Goal: Task Accomplishment & Management: Manage account settings

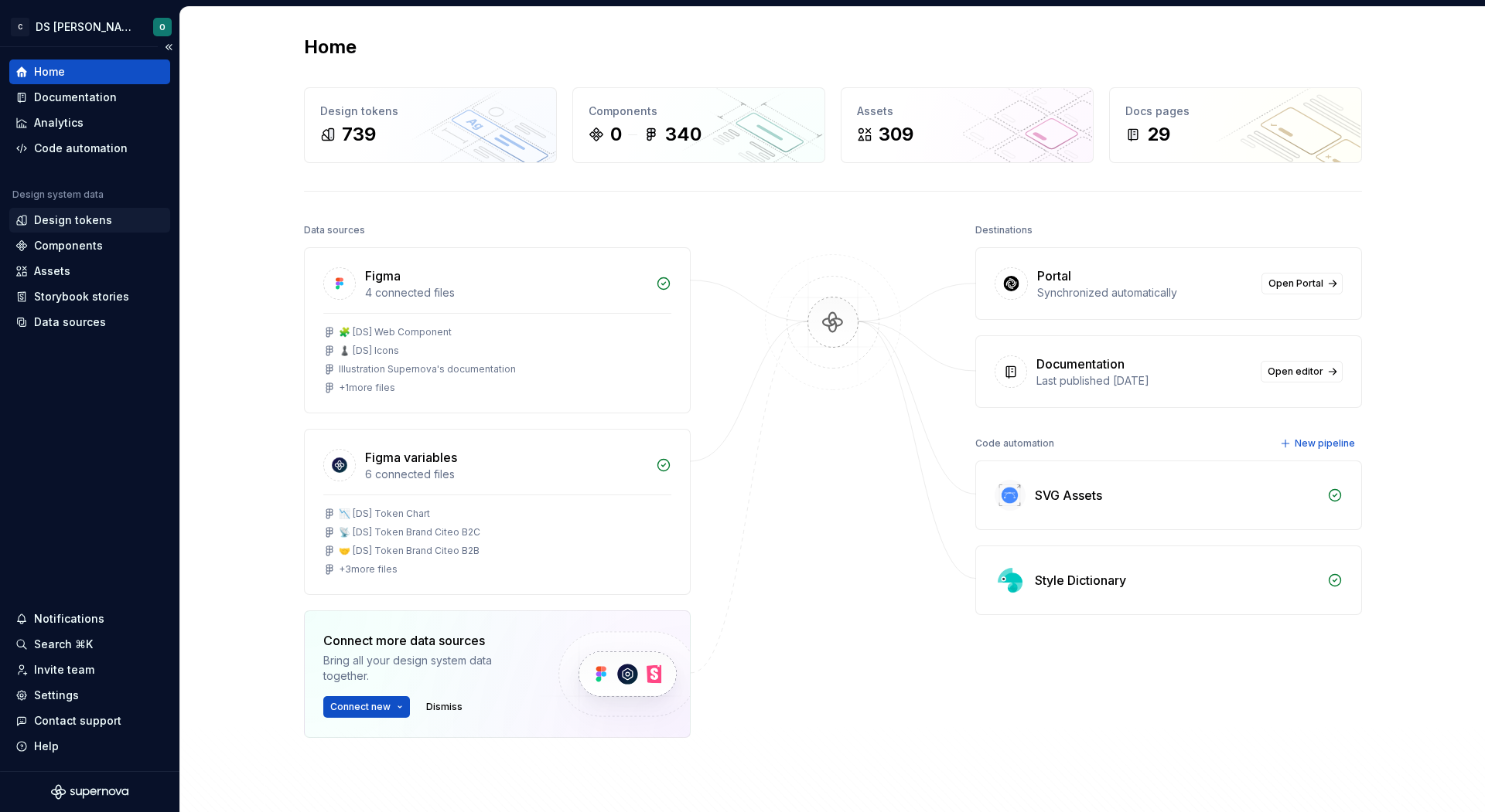
click at [80, 208] on div "Design tokens" at bounding box center [89, 220] width 161 height 24
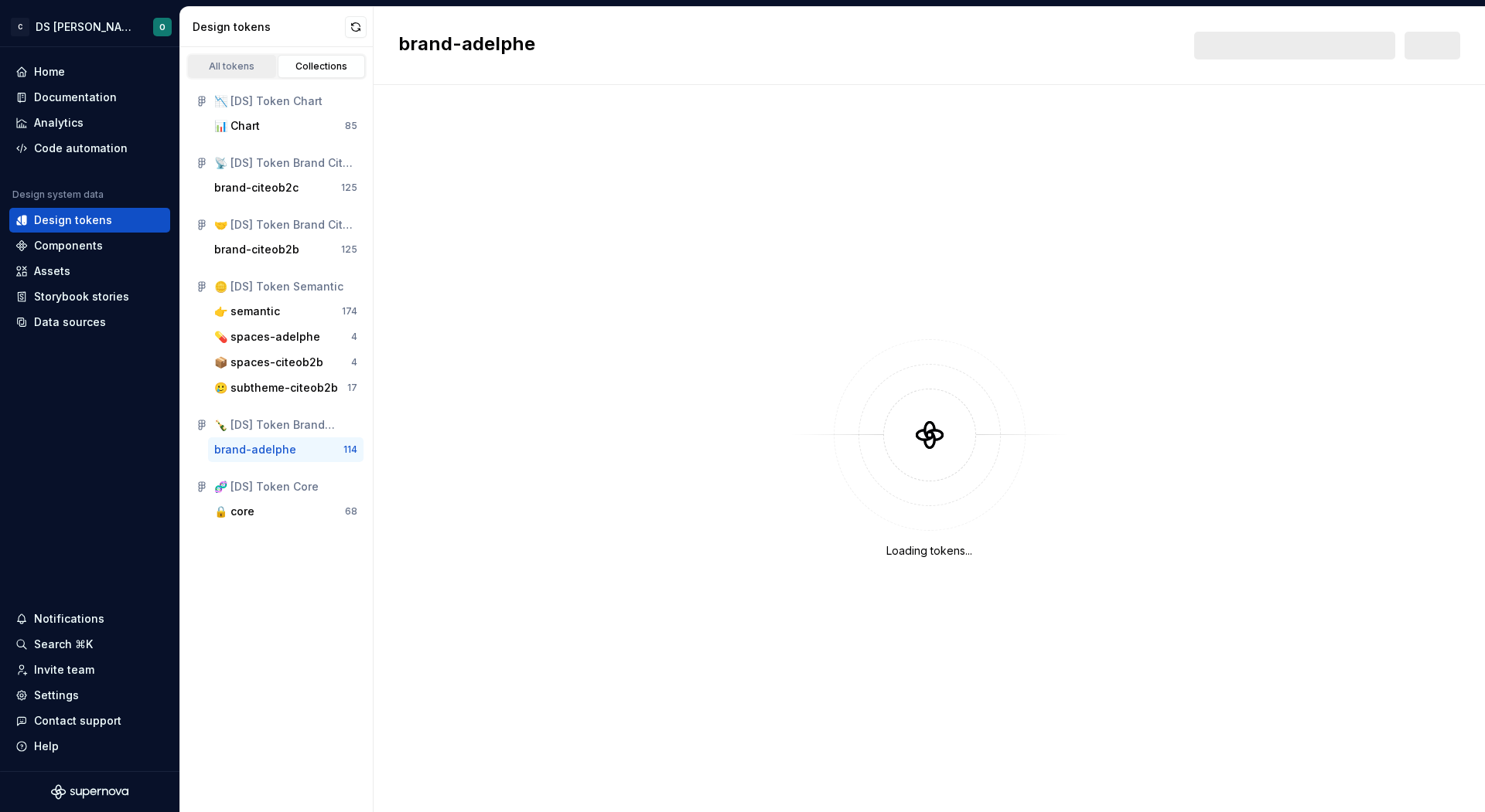
click at [241, 66] on div "All tokens" at bounding box center [232, 66] width 77 height 12
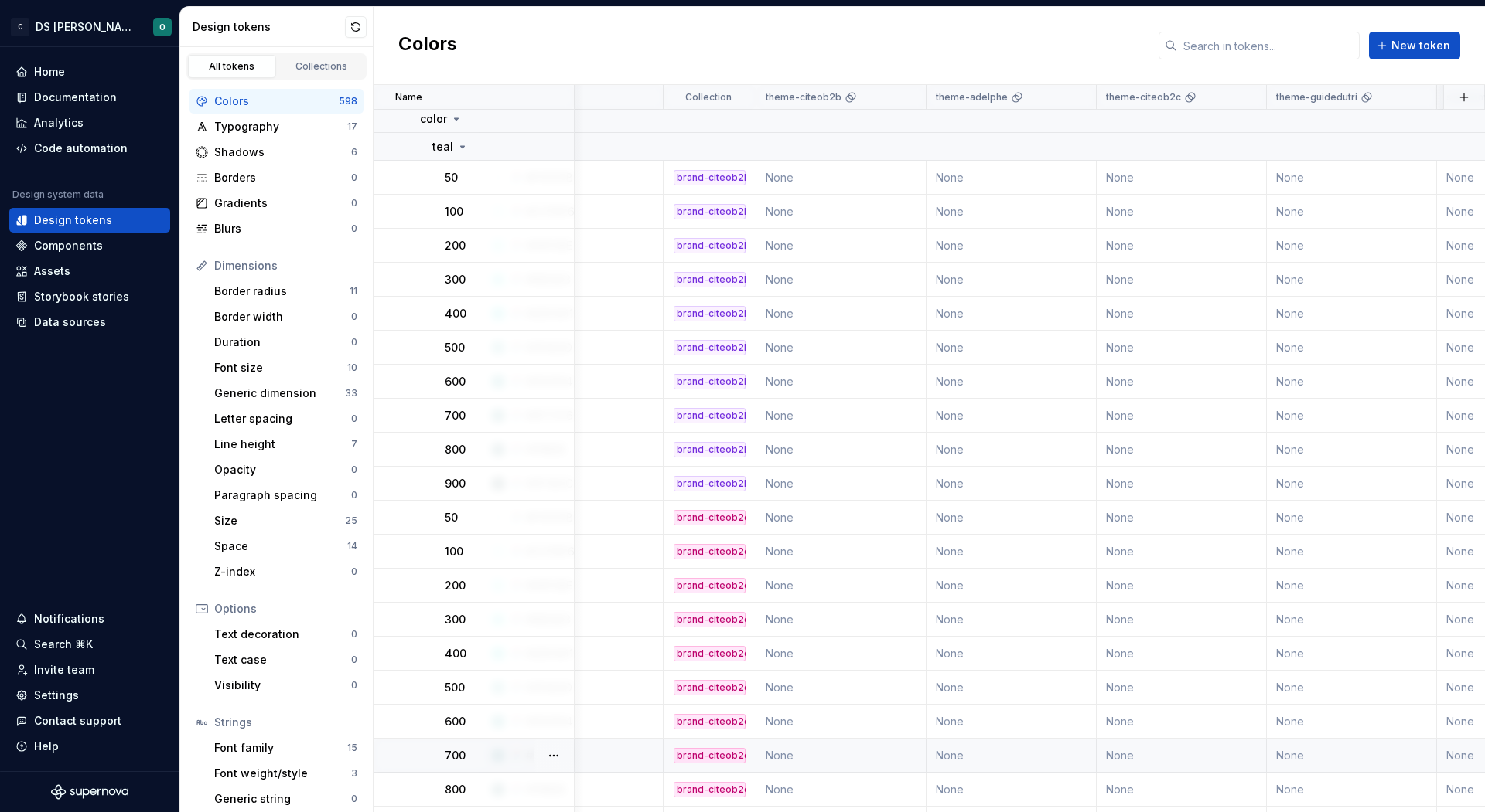
scroll to position [8062, 0]
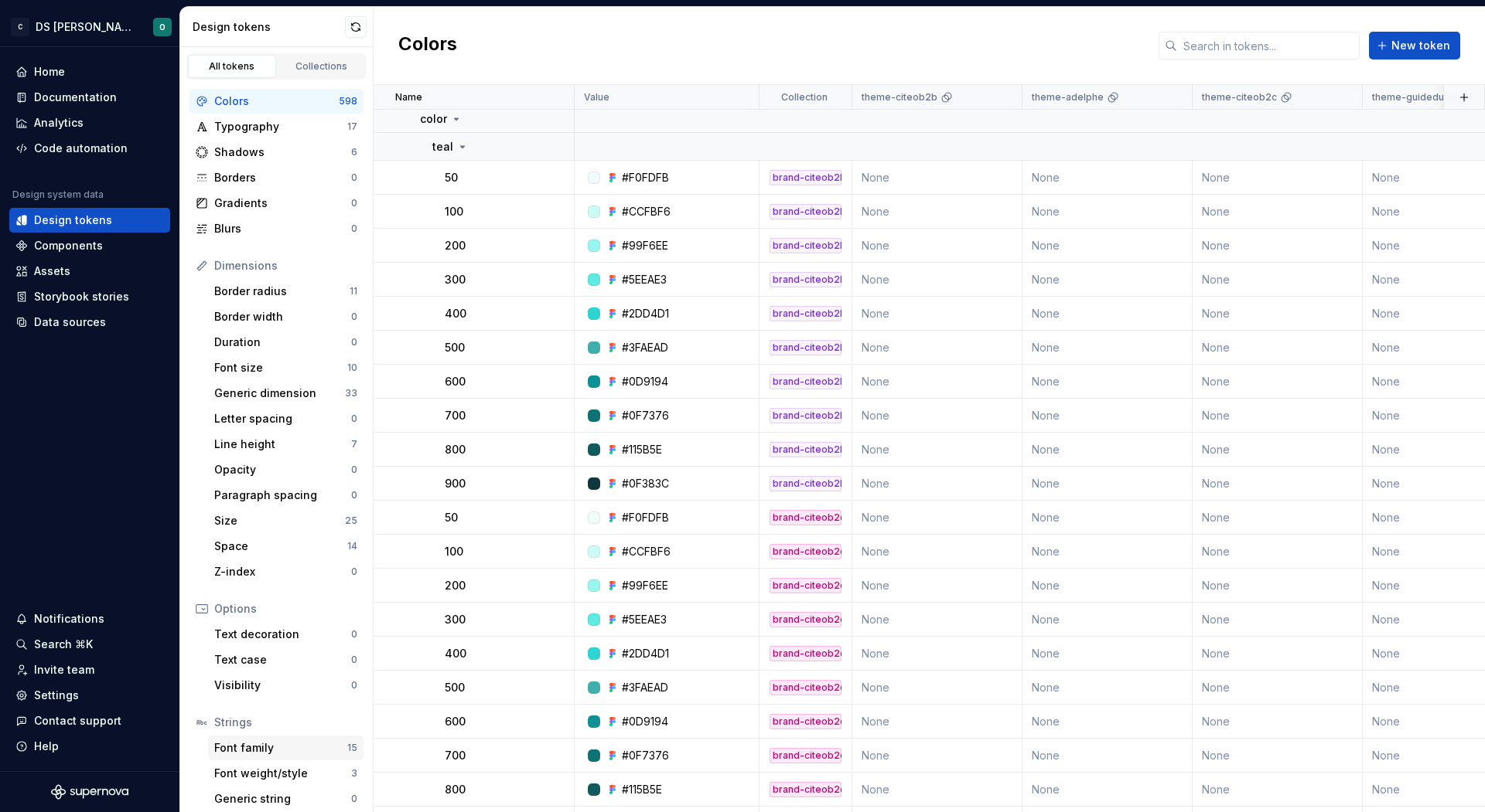
click at [278, 737] on div "Font family 15" at bounding box center [285, 748] width 156 height 24
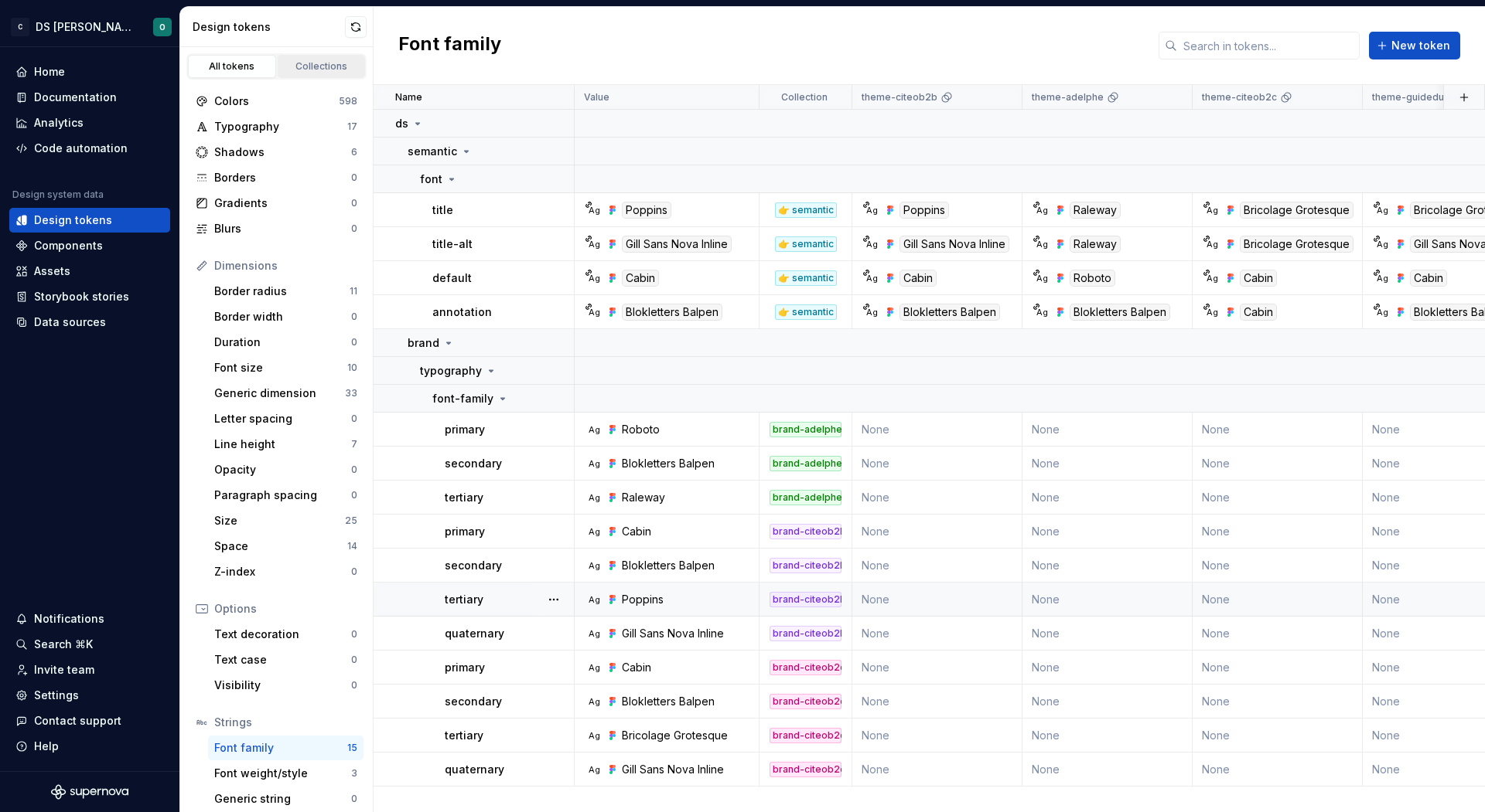
click at [327, 62] on div "Collections" at bounding box center [322, 66] width 77 height 12
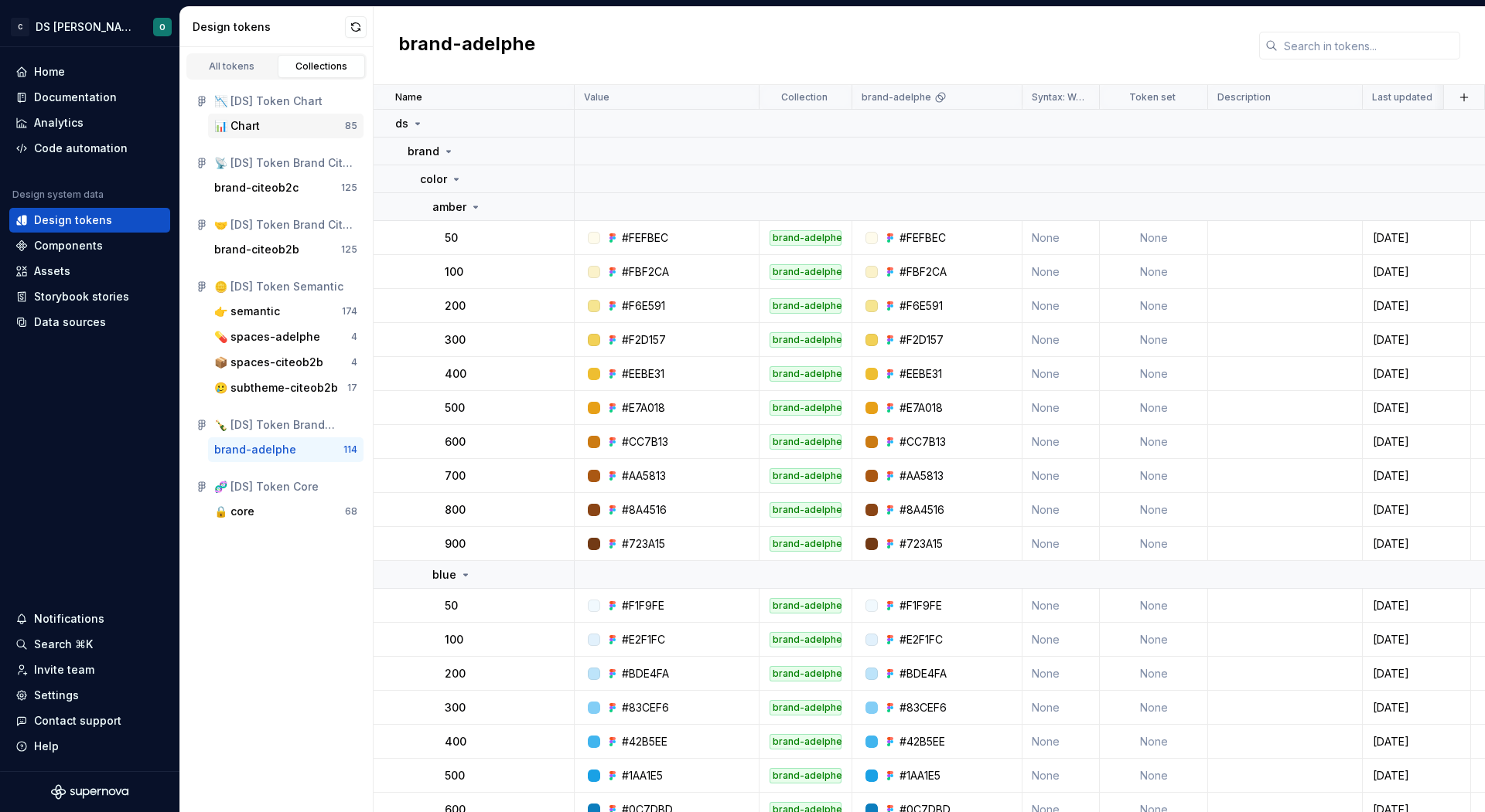
click at [273, 135] on div "📊 Chart 85" at bounding box center [285, 126] width 156 height 24
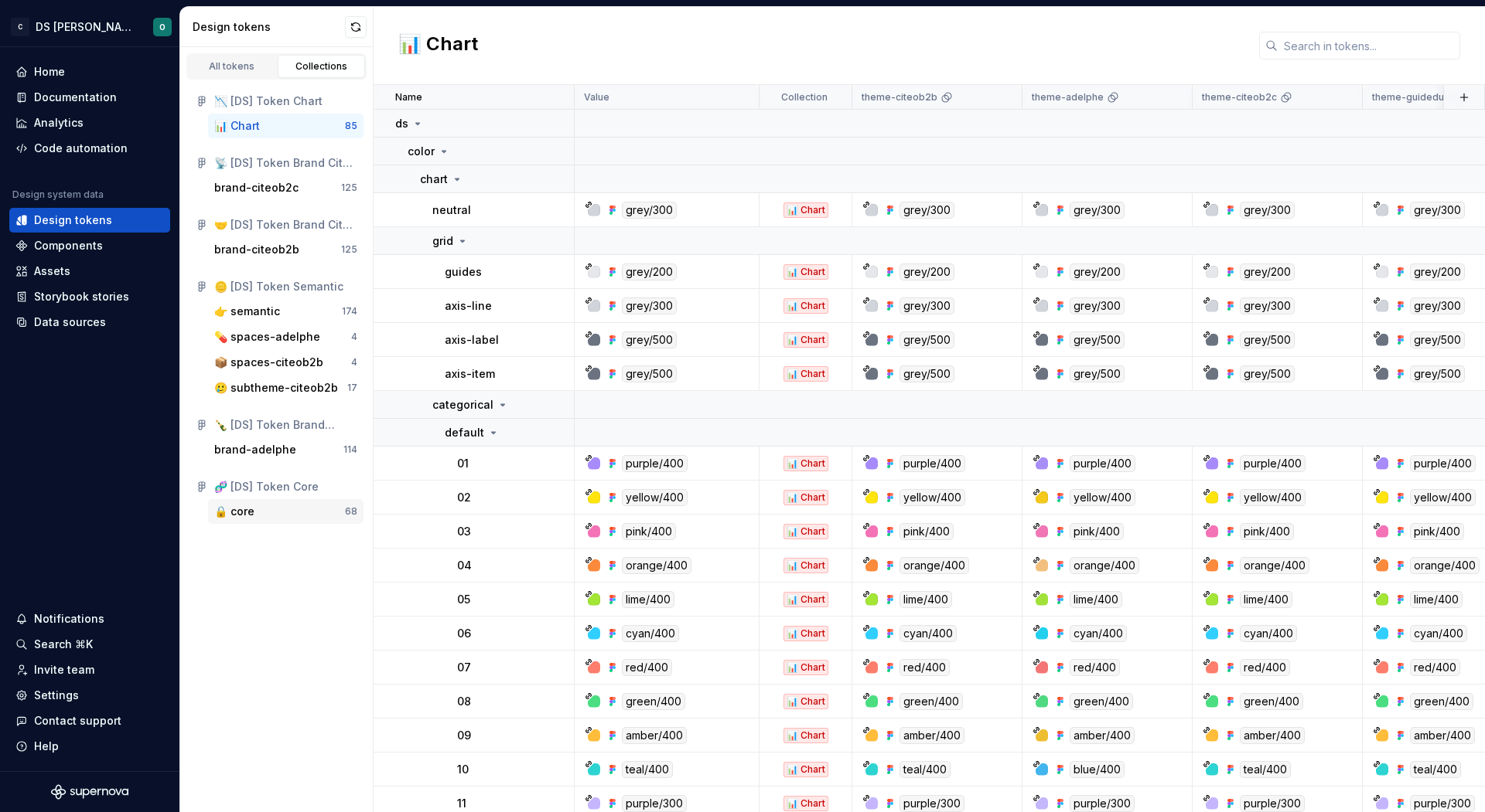
click at [256, 510] on div "🔒 core" at bounding box center [280, 512] width 130 height 16
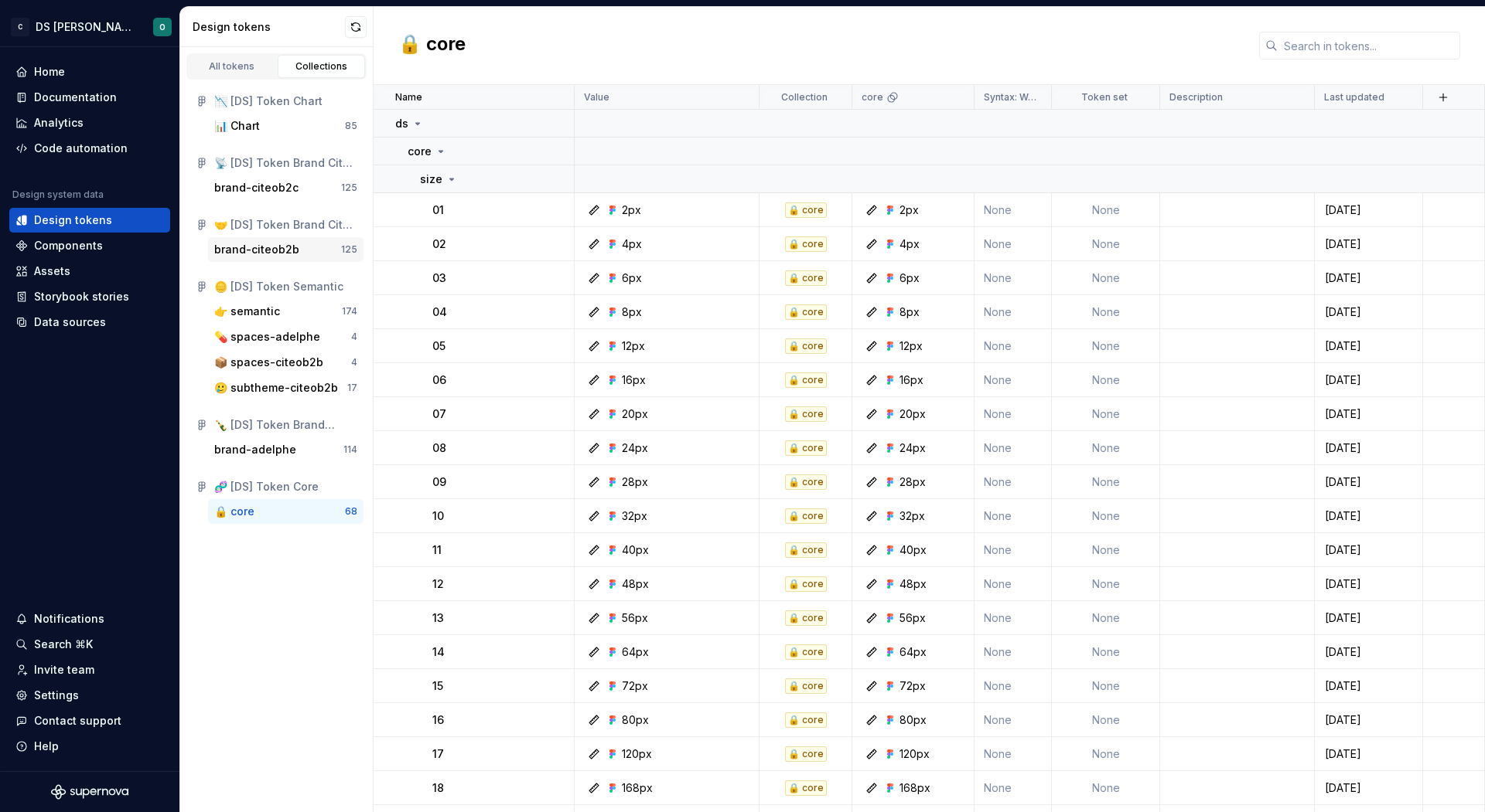
click at [268, 255] on div "brand-citeob2b" at bounding box center [257, 250] width 85 height 16
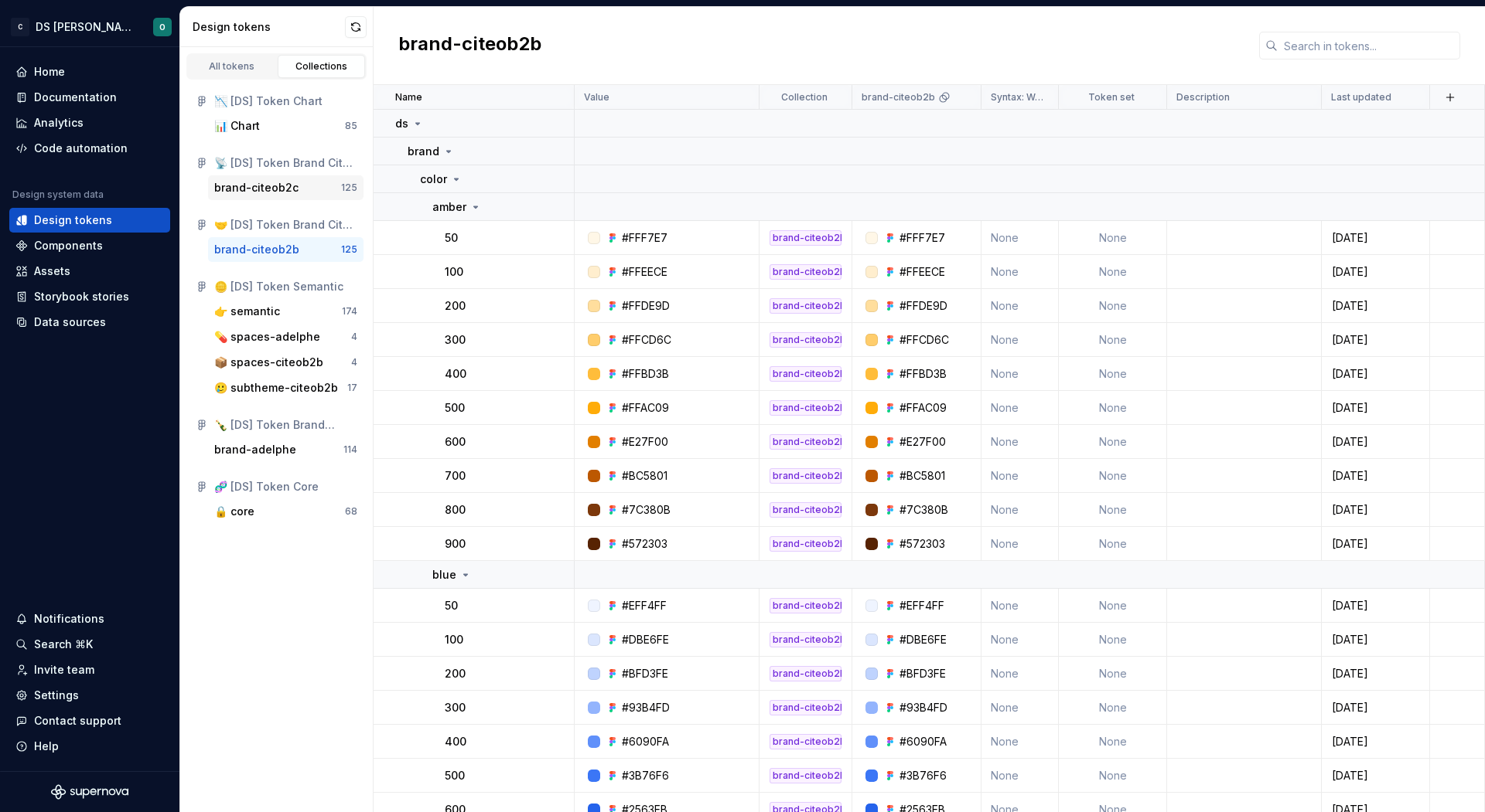
click at [302, 188] on div "brand-citeob2c" at bounding box center [278, 188] width 127 height 16
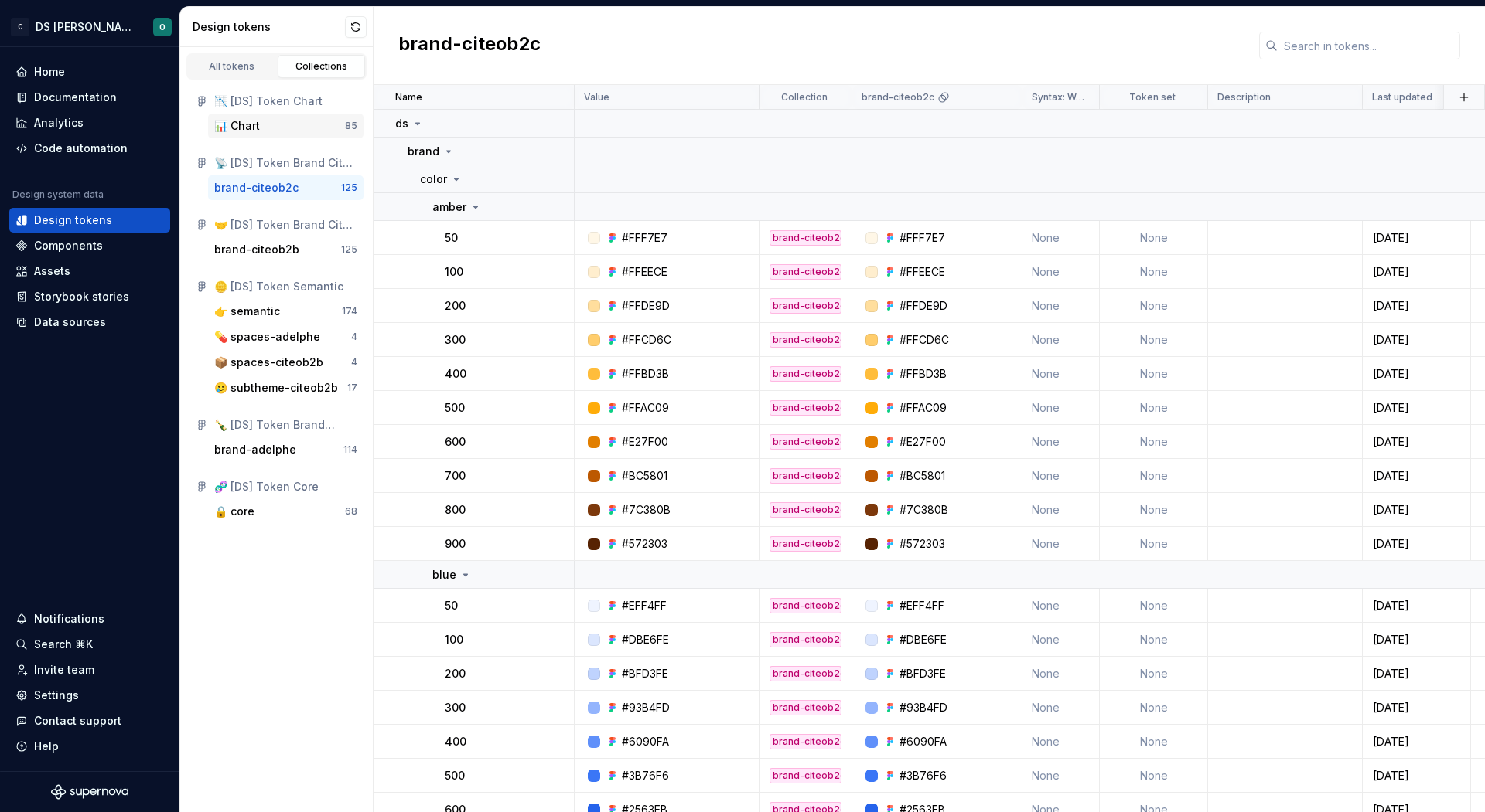
click at [264, 129] on div "📊 Chart" at bounding box center [280, 126] width 130 height 16
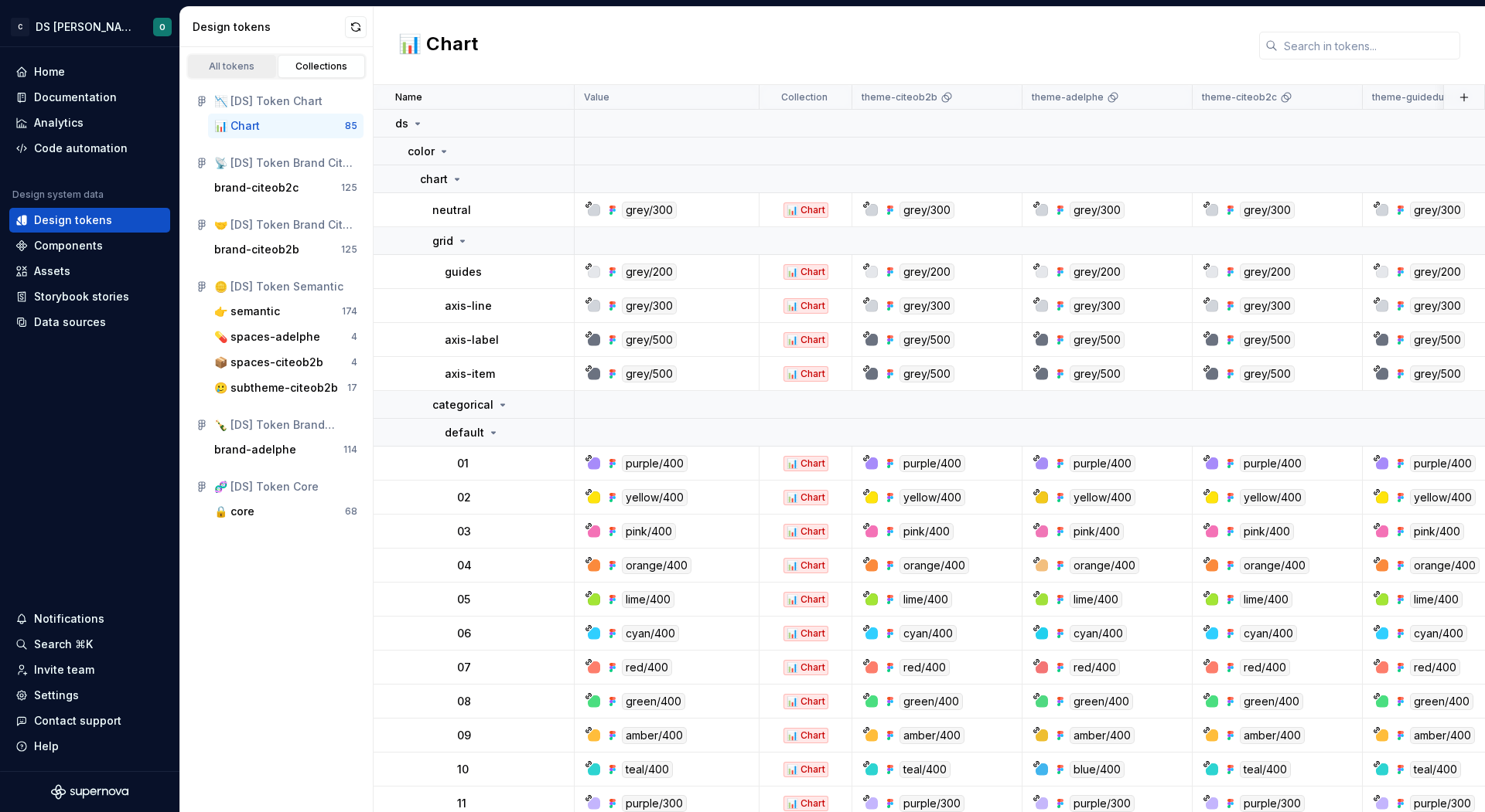
click at [250, 69] on div "All tokens" at bounding box center [232, 66] width 77 height 12
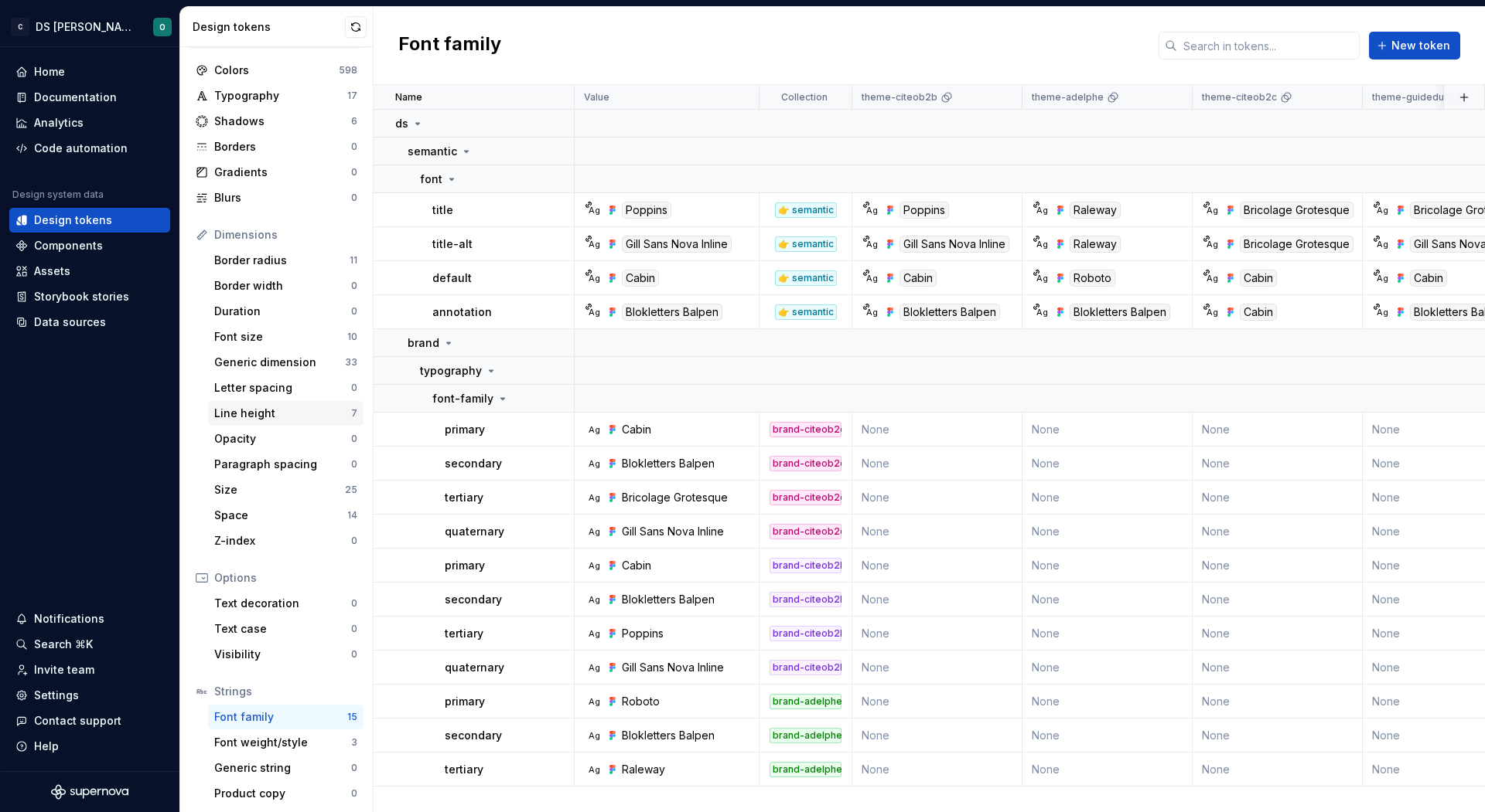
scroll to position [33, 0]
click at [256, 69] on div "Colors" at bounding box center [276, 68] width 124 height 16
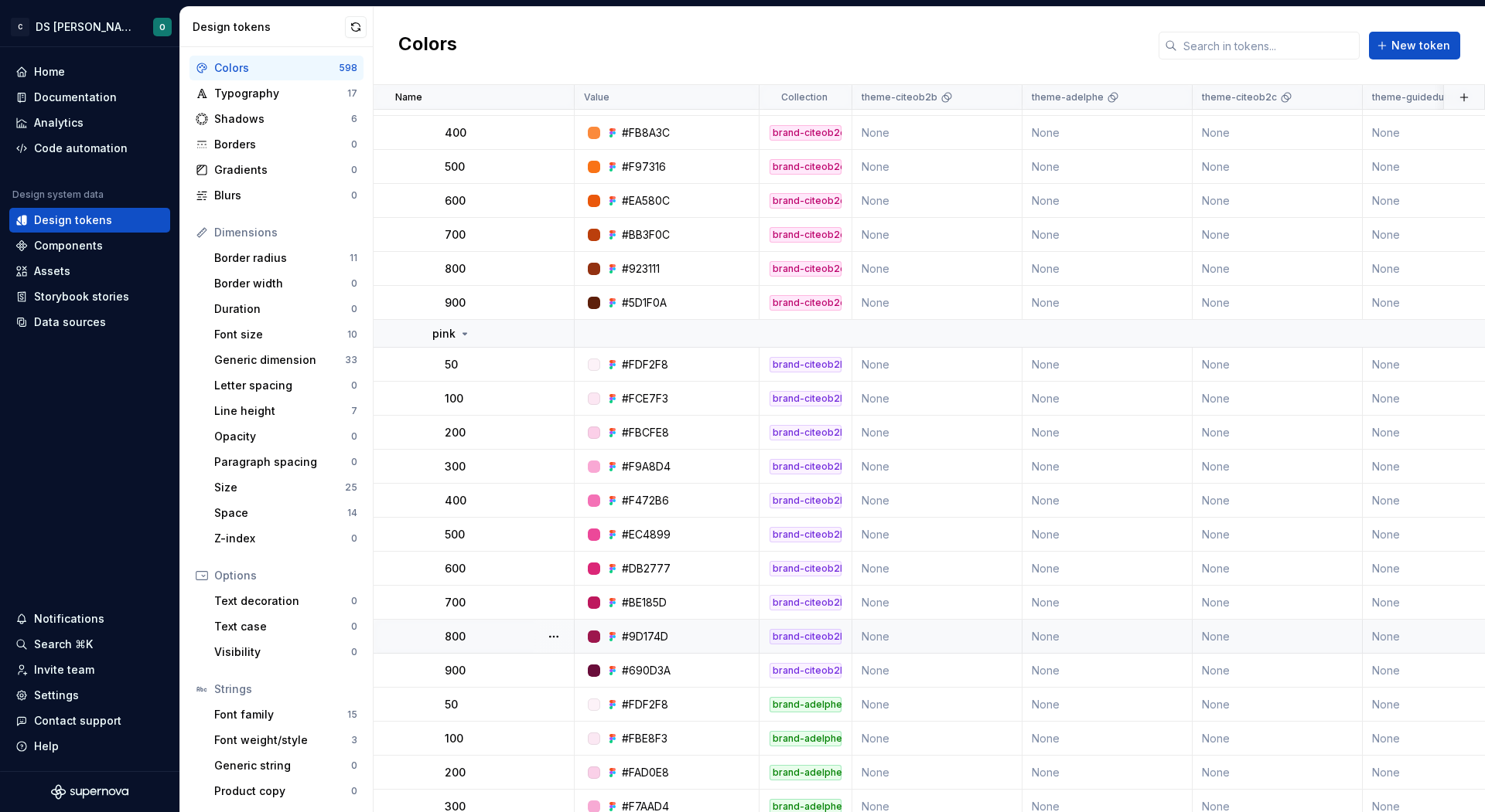
scroll to position [19182, 0]
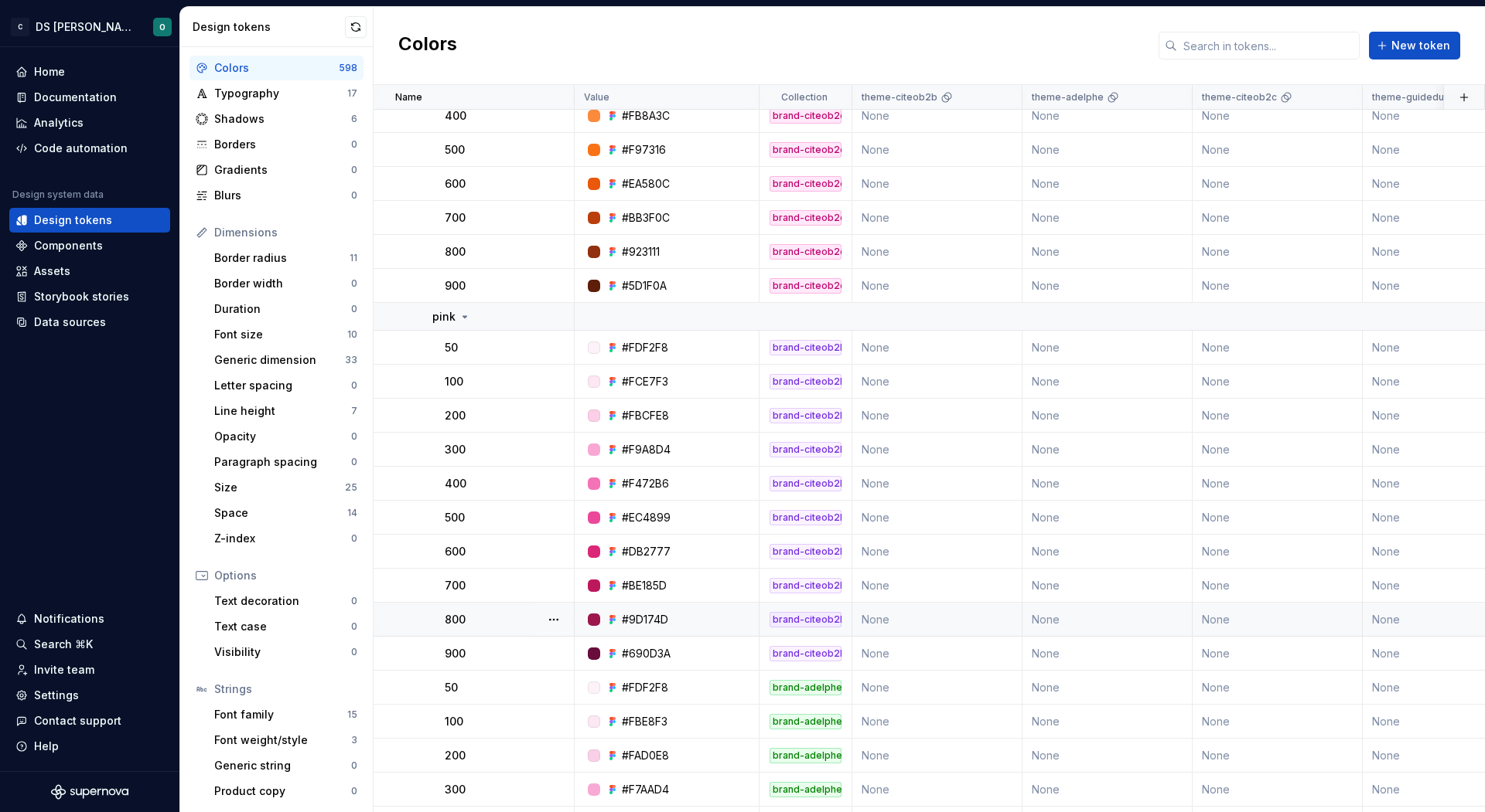
click at [732, 625] on div "#9D174D" at bounding box center [671, 620] width 173 height 16
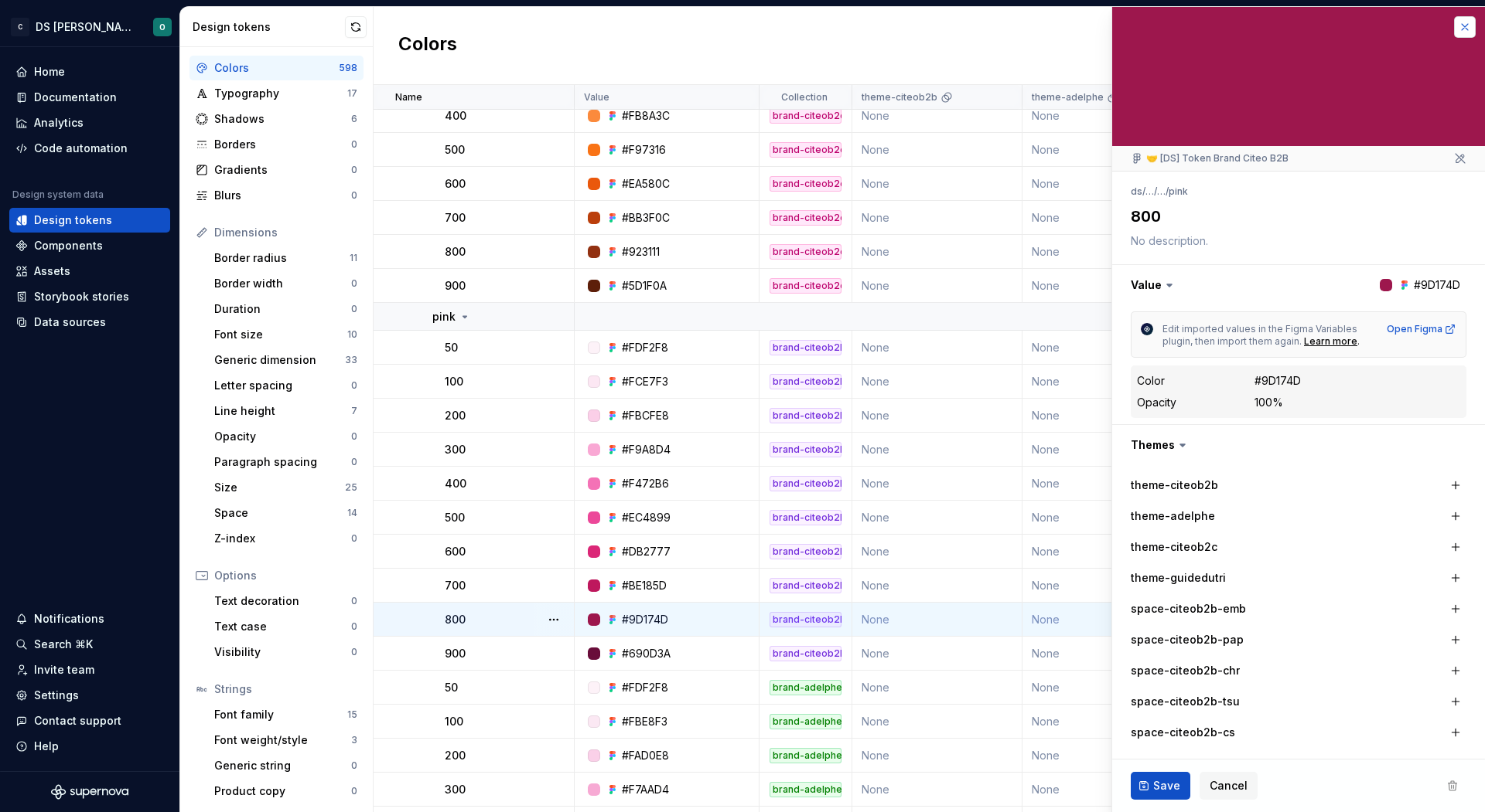
click at [1470, 25] on button "button" at bounding box center [1464, 27] width 22 height 22
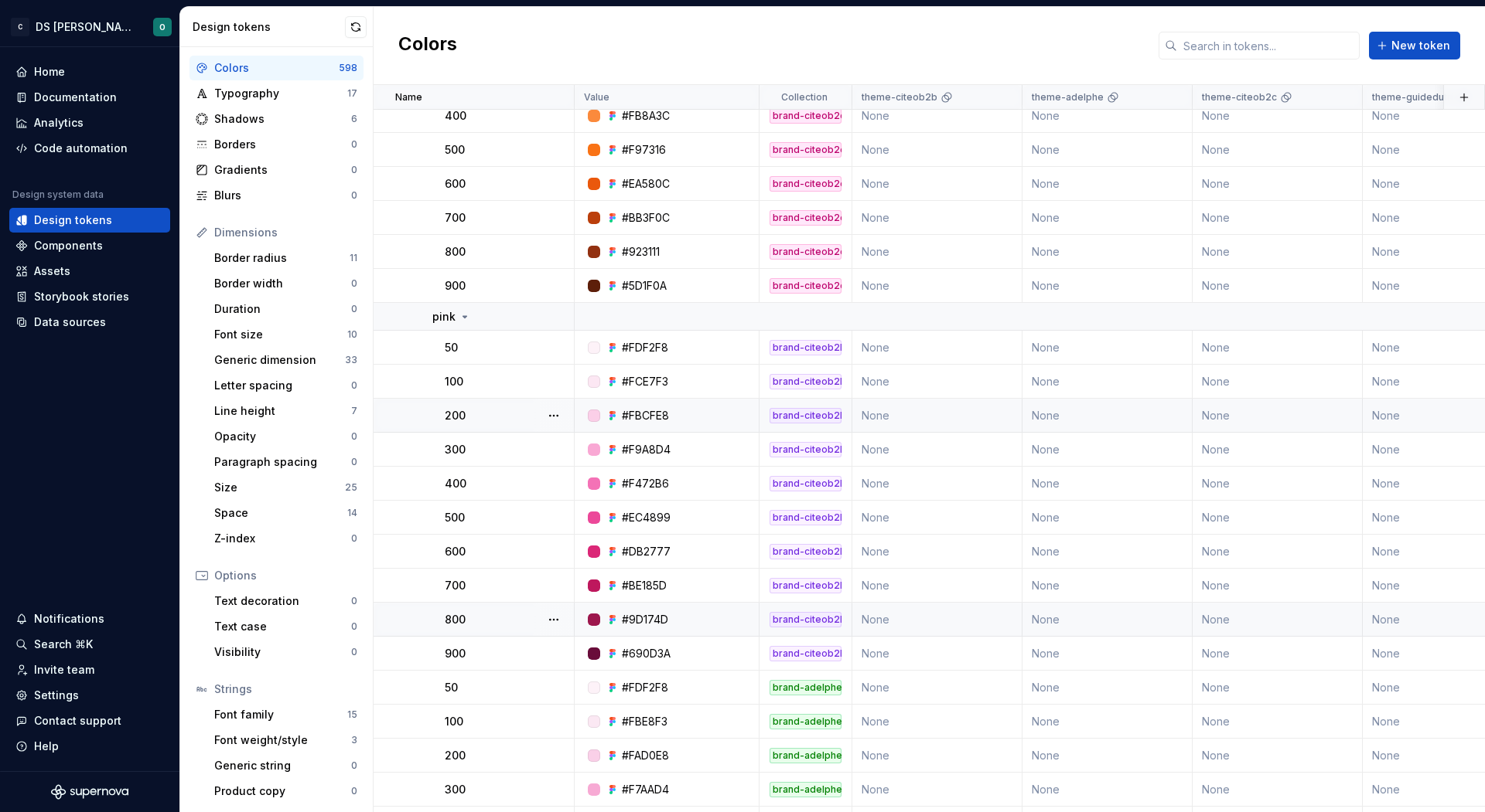
click at [552, 414] on button "button" at bounding box center [554, 415] width 22 height 22
click at [599, 442] on div "Open detail" at bounding box center [622, 446] width 101 height 16
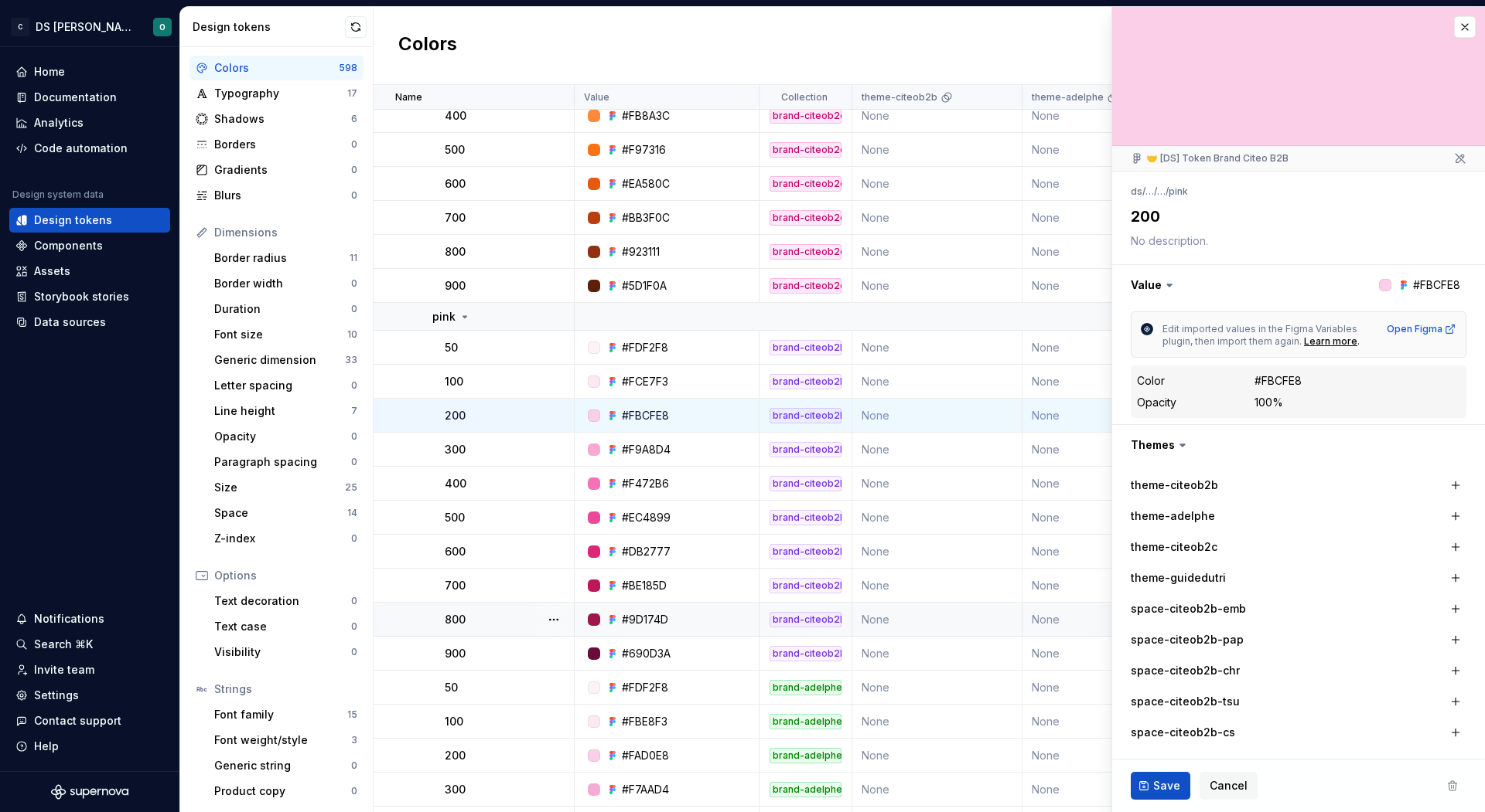
type textarea "*"
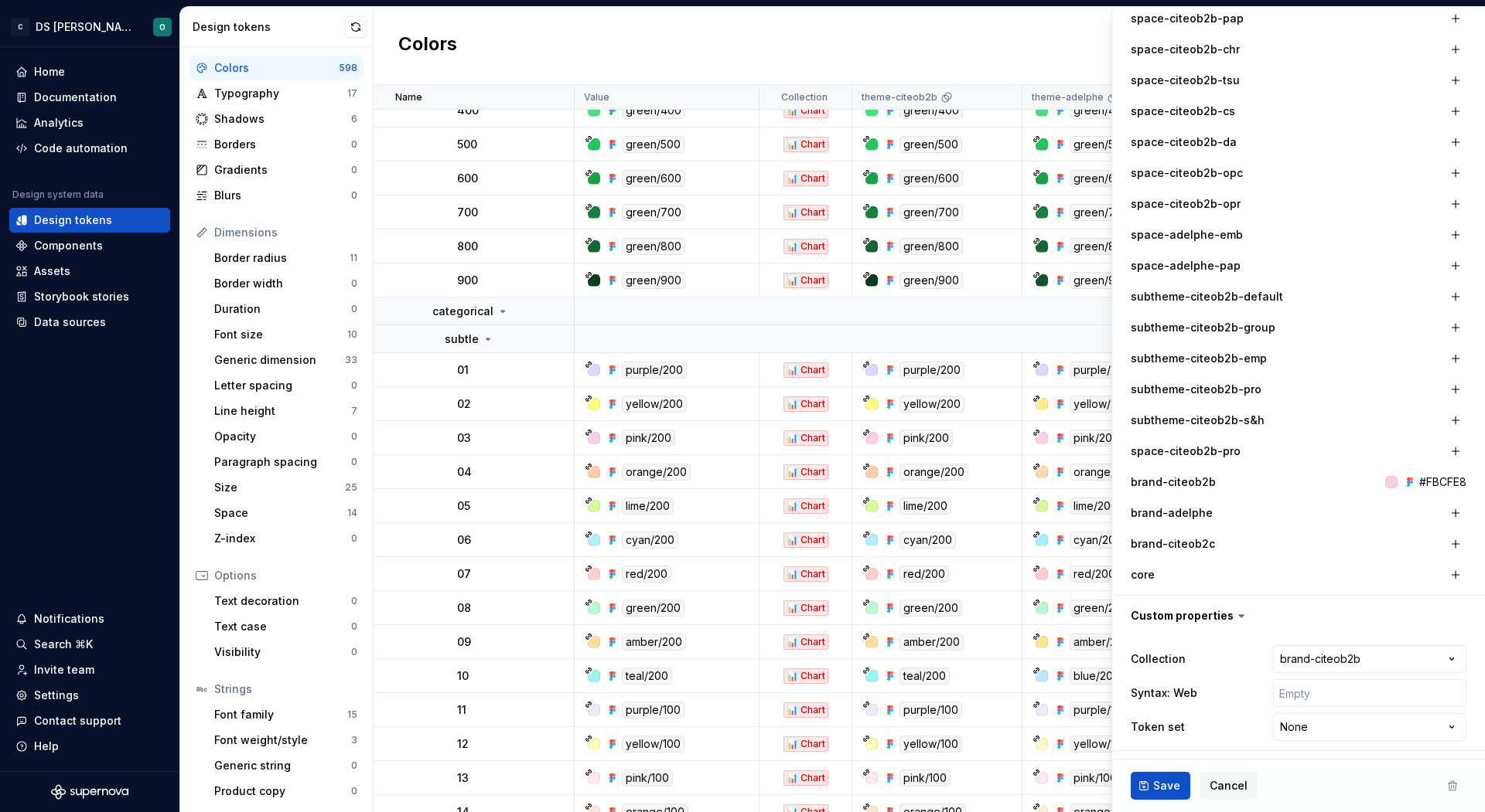
scroll to position [21099, 0]
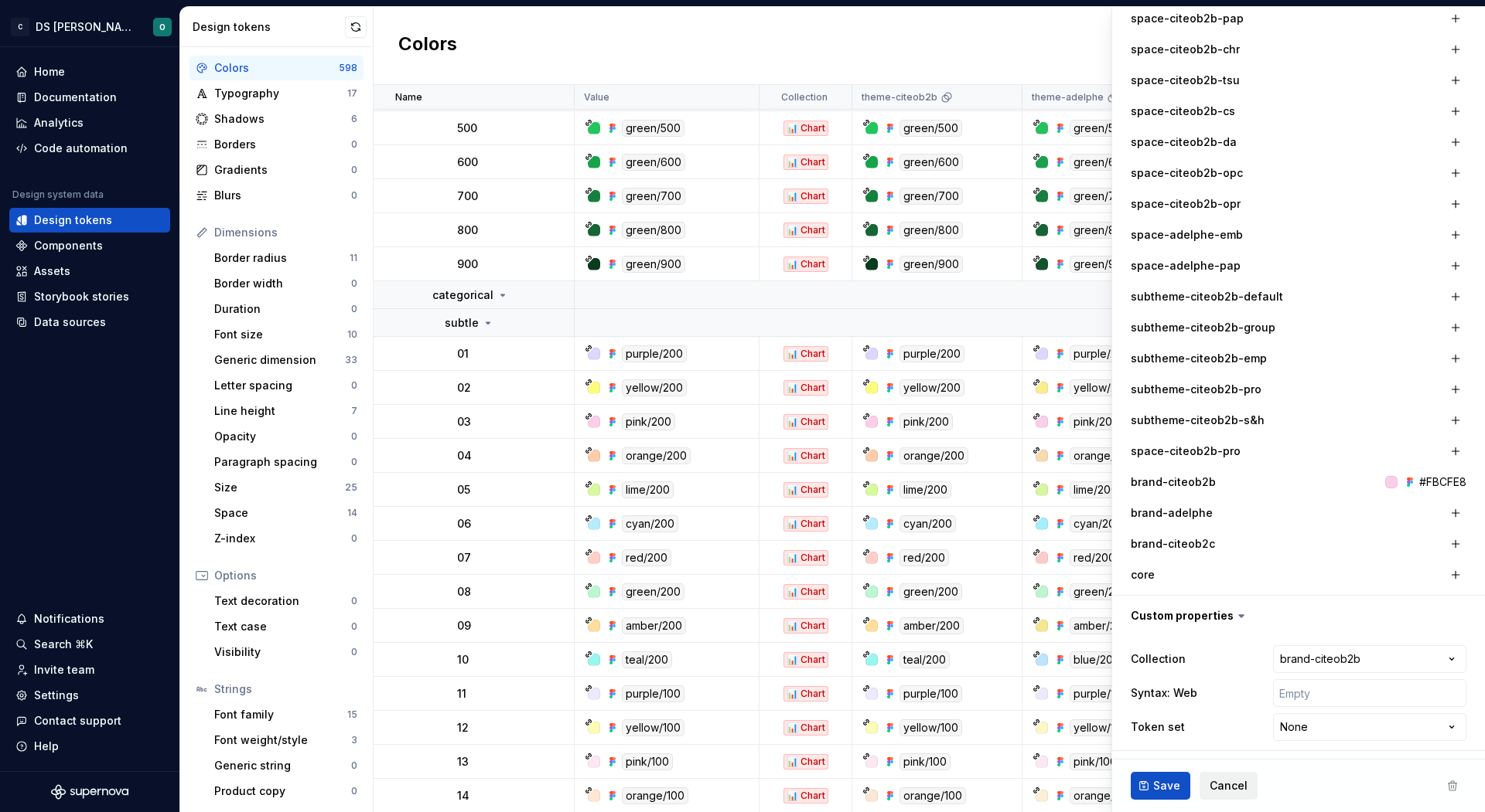
click at [1229, 784] on span "Cancel" at bounding box center [1229, 786] width 38 height 16
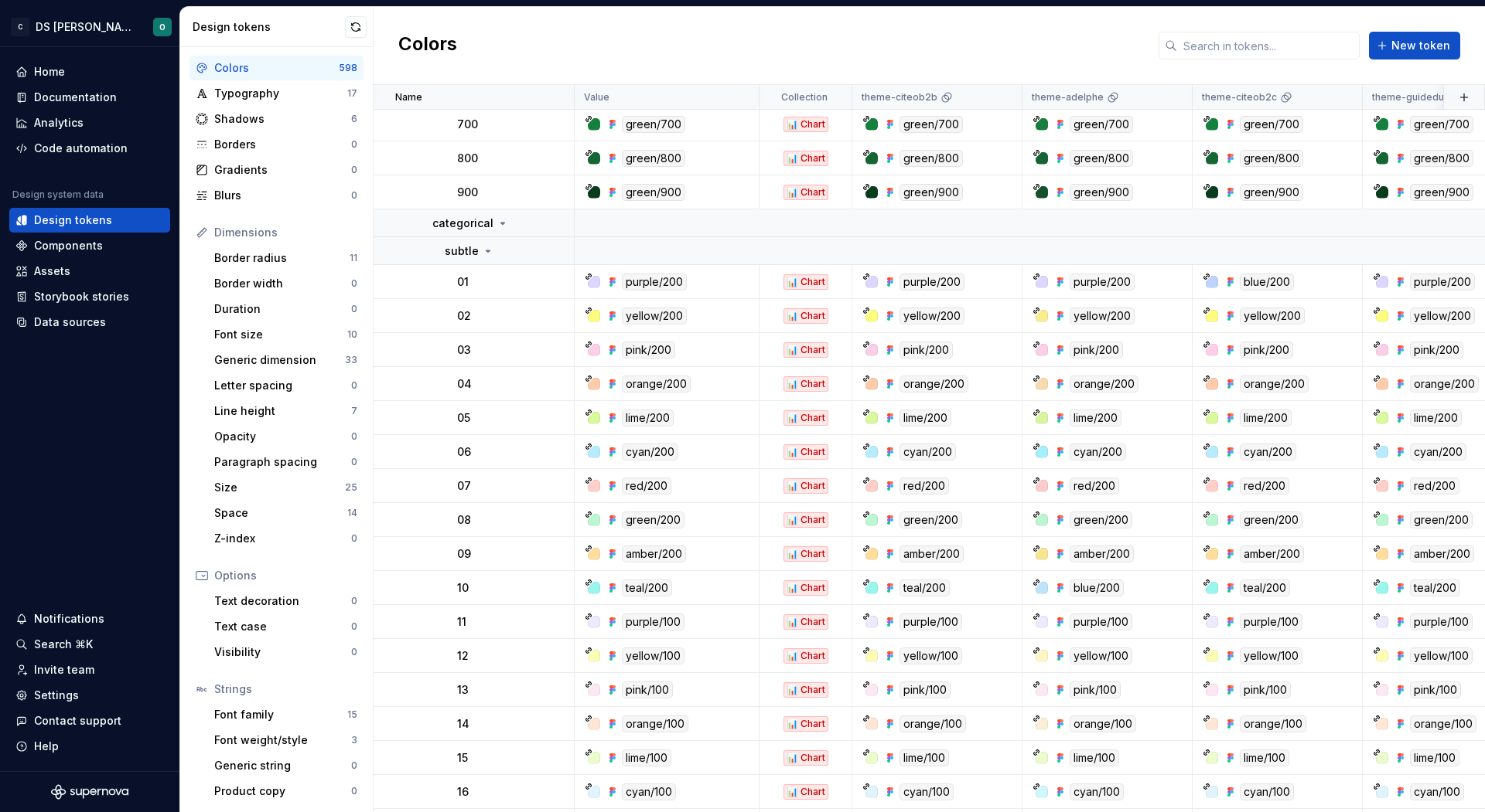
scroll to position [21177, 0]
